Goal: Transaction & Acquisition: Purchase product/service

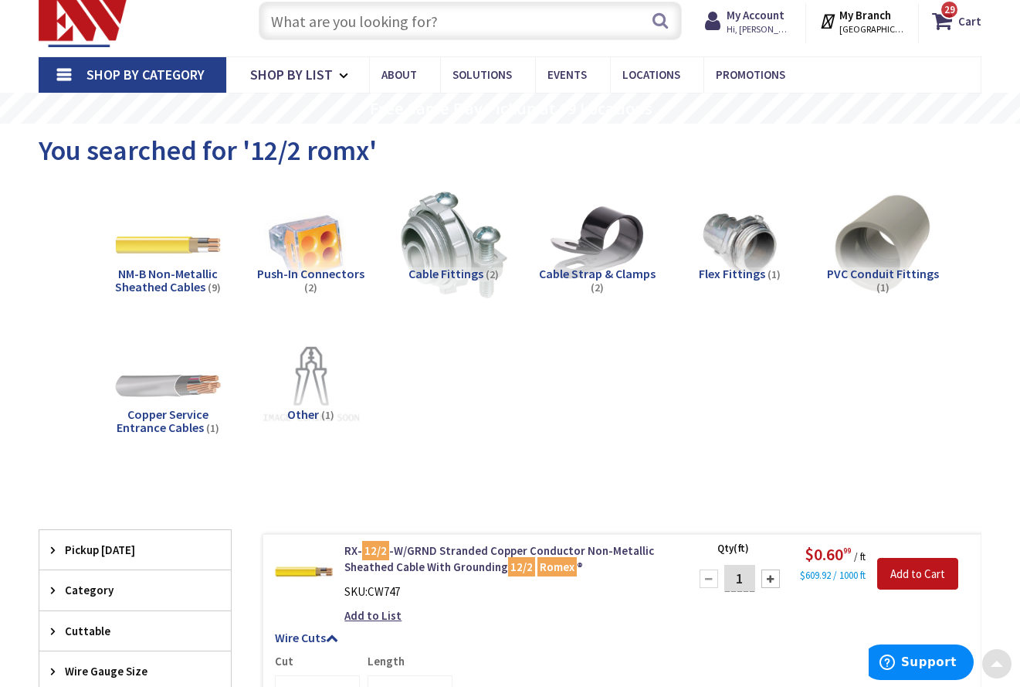
scroll to position [360, 0]
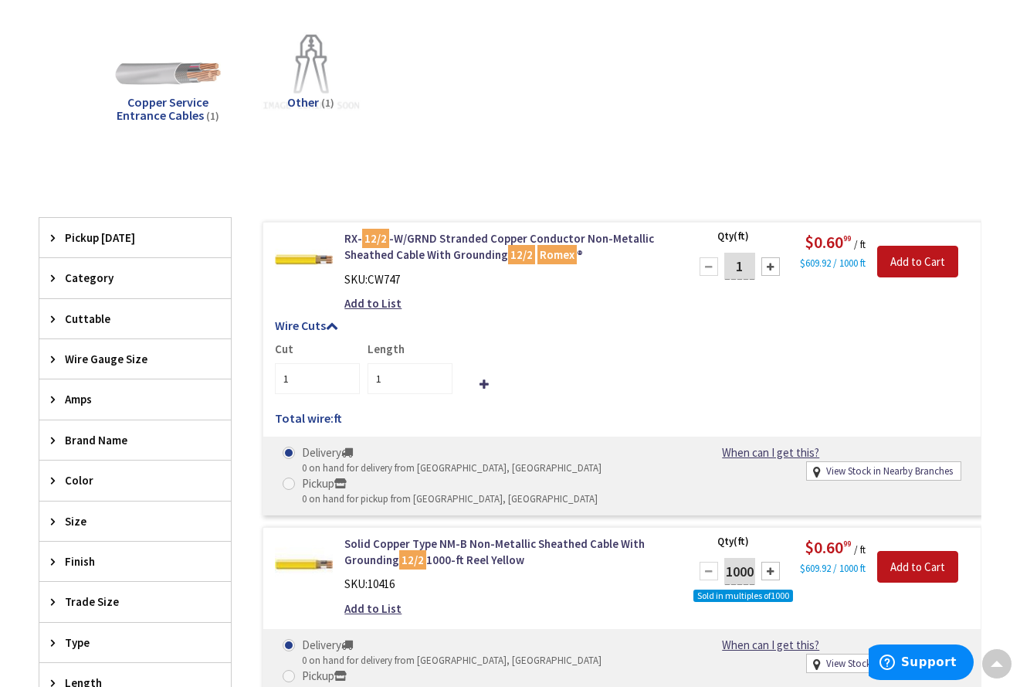
click at [744, 268] on input "1" at bounding box center [739, 266] width 31 height 27
type input "1000"
click at [920, 266] on input "Add to Cart" at bounding box center [917, 262] width 81 height 32
type input "1000"
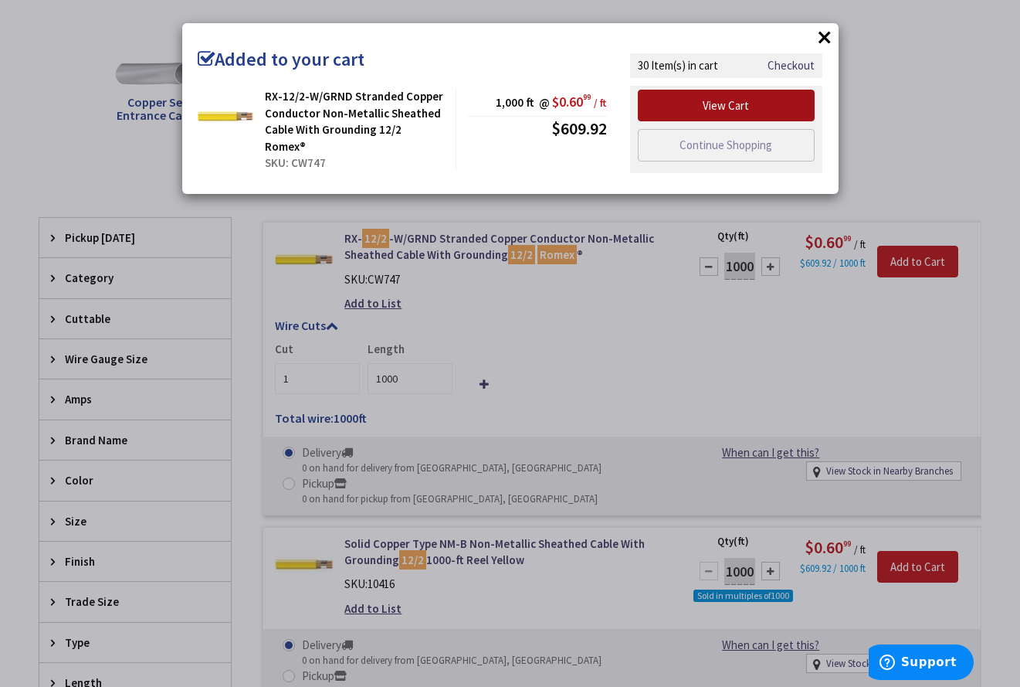
click at [744, 100] on link "View Cart" at bounding box center [727, 106] width 178 height 32
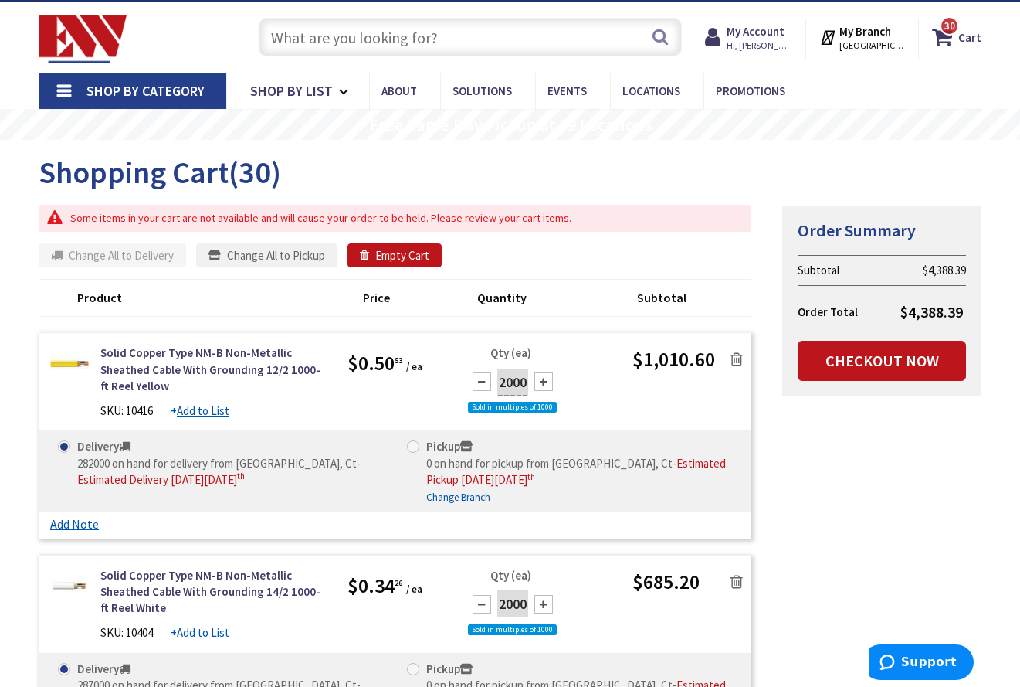
scroll to position [64, 0]
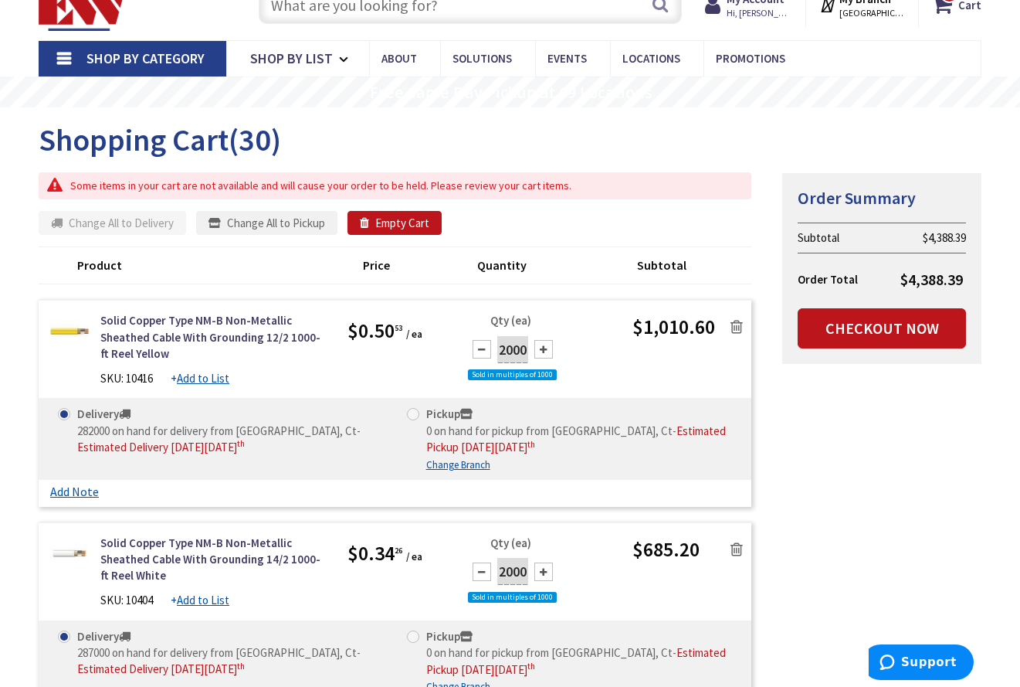
click at [478, 346] on div at bounding box center [482, 349] width 19 height 19
type input "1000"
